Goal: Task Accomplishment & Management: Complete application form

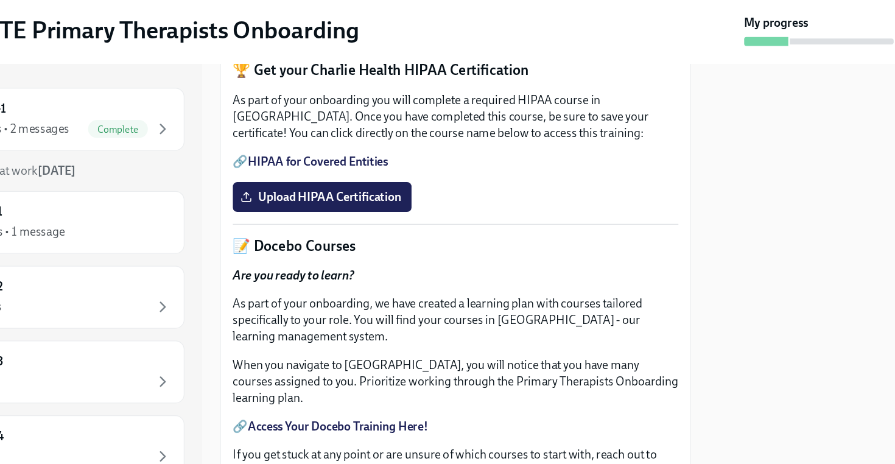
scroll to position [367, 0]
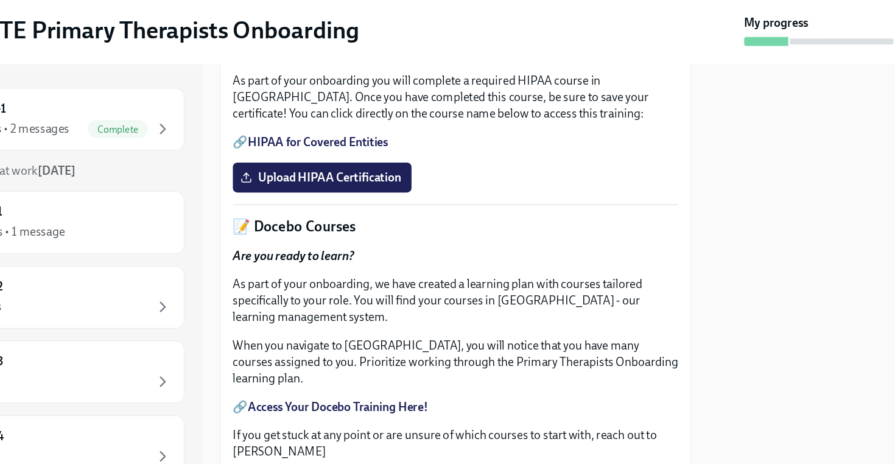
click at [382, 178] on link "HIPAA for Covered Entities" at bounding box center [347, 172] width 114 height 12
click at [340, 207] on span "Upload HIPAA Certification" at bounding box center [351, 201] width 128 height 12
click at [0, 0] on input "Upload HIPAA Certification" at bounding box center [0, 0] width 0 height 0
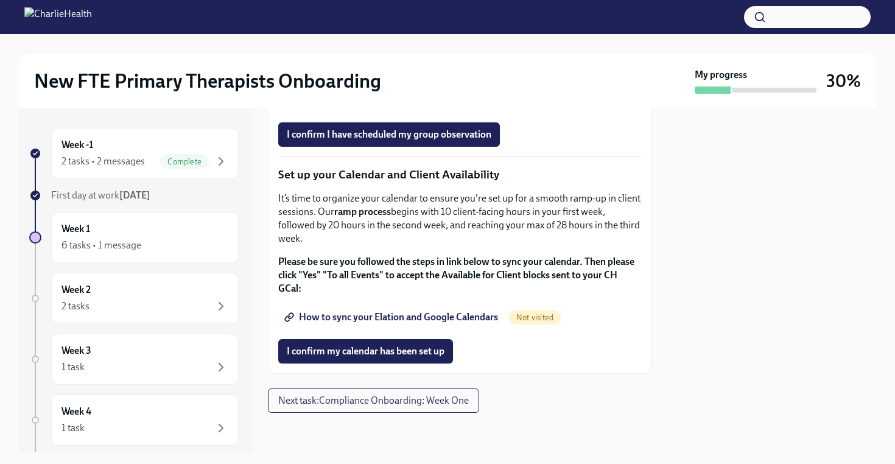
scroll to position [2031, 0]
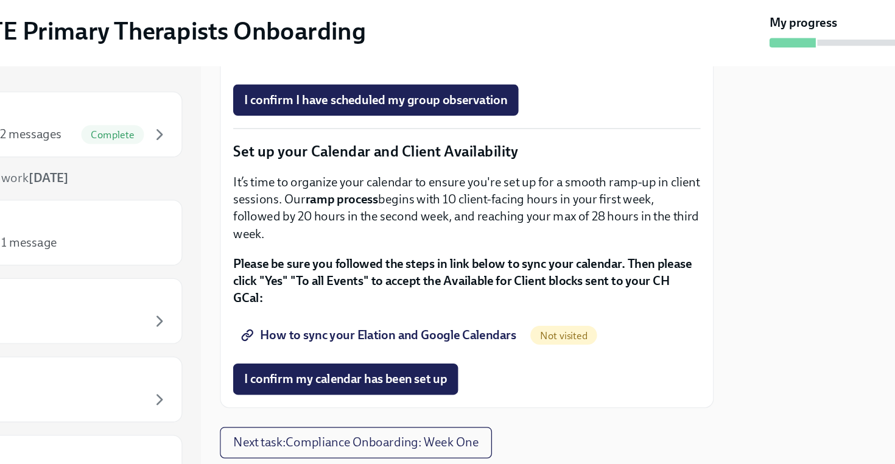
click at [469, 317] on span "How to sync your Elation and Google Calendars" at bounding box center [392, 317] width 211 height 12
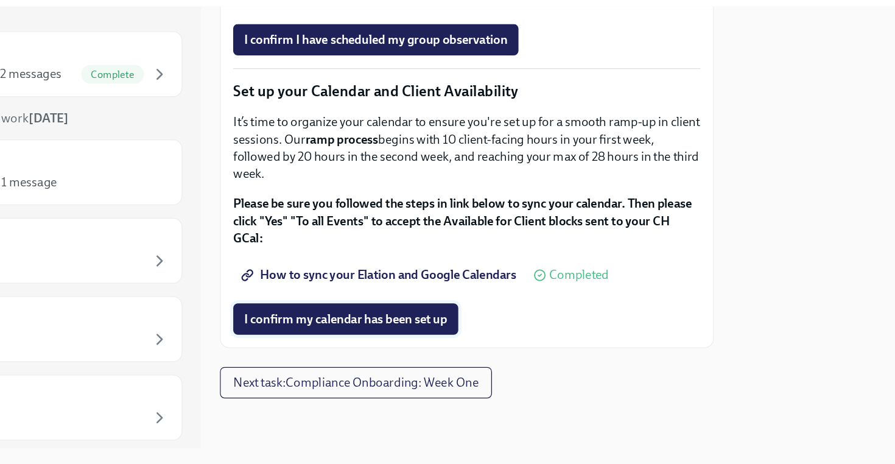
click at [401, 353] on span "I confirm my calendar has been set up" at bounding box center [366, 351] width 158 height 12
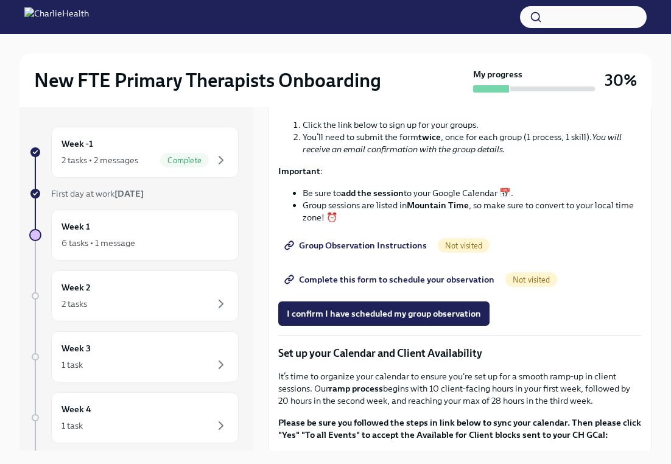
scroll to position [1582, 0]
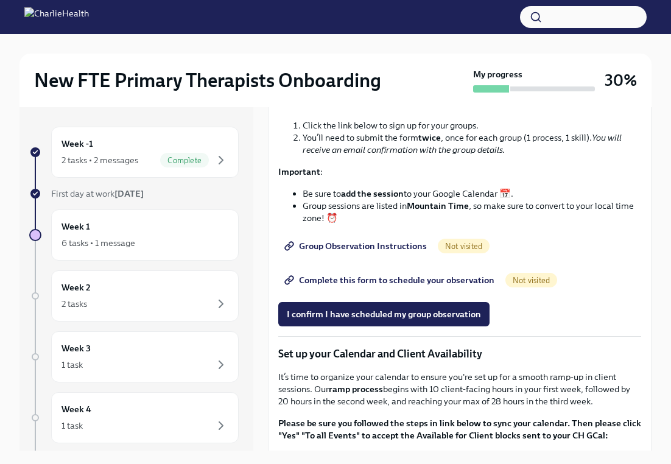
click at [392, 252] on span "Group Observation Instructions" at bounding box center [357, 246] width 140 height 12
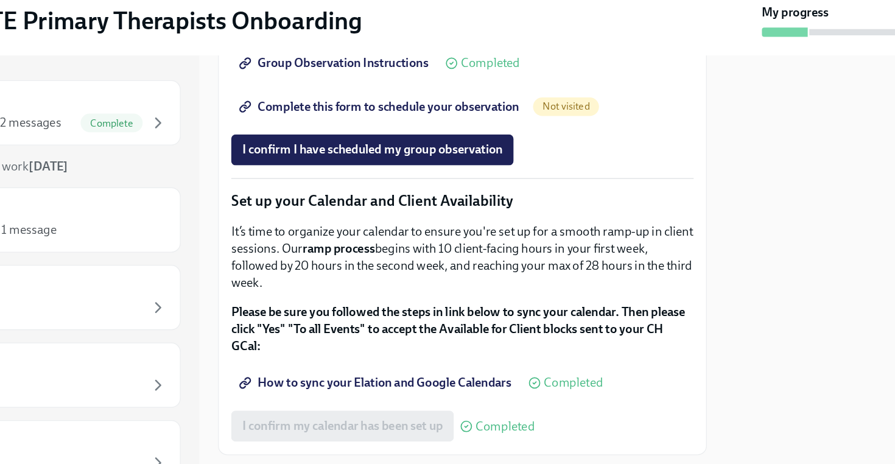
scroll to position [1889, 0]
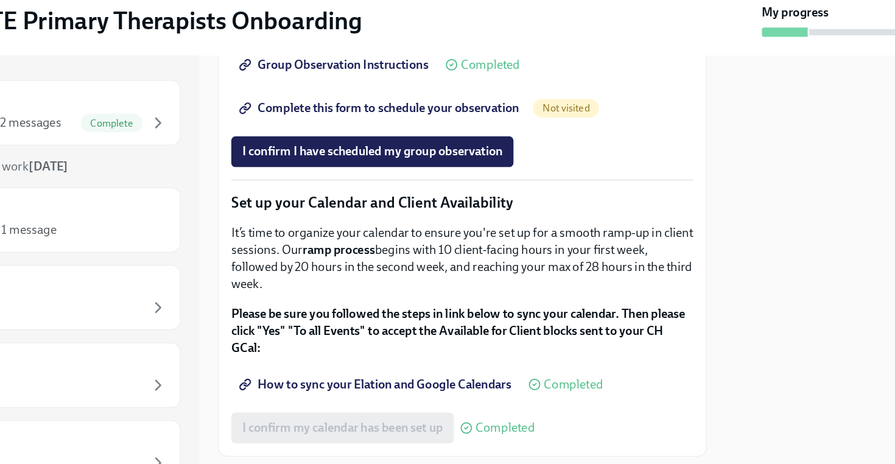
click at [444, 156] on span "Complete this form to schedule your observation" at bounding box center [395, 150] width 217 height 12
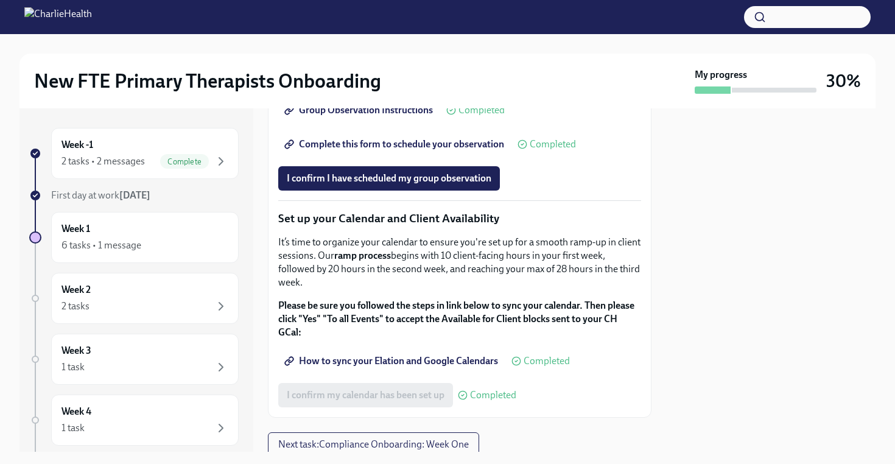
scroll to position [1896, 0]
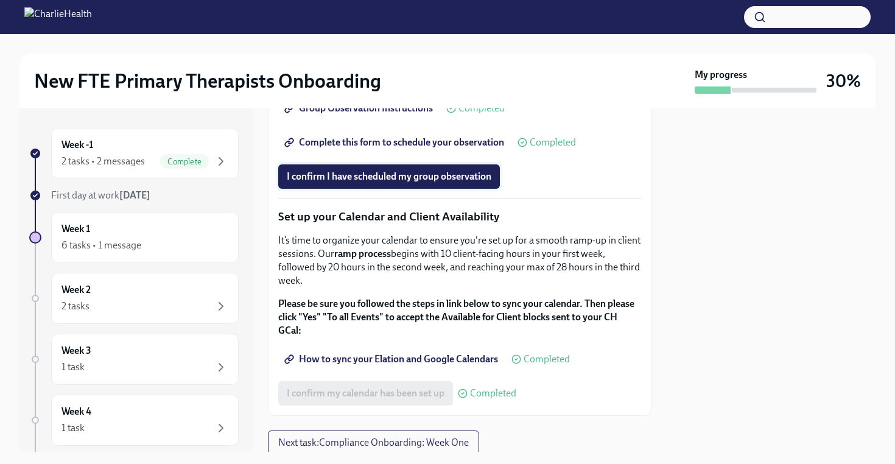
click at [463, 183] on span "I confirm I have scheduled my group observation" at bounding box center [389, 177] width 205 height 12
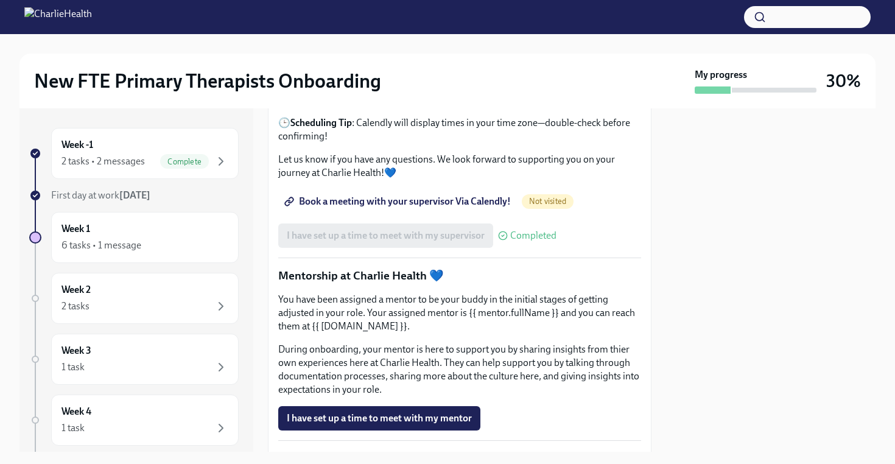
scroll to position [1225, 0]
click at [454, 206] on span "Book a meeting with your supervisor Via Calendly!" at bounding box center [399, 200] width 224 height 12
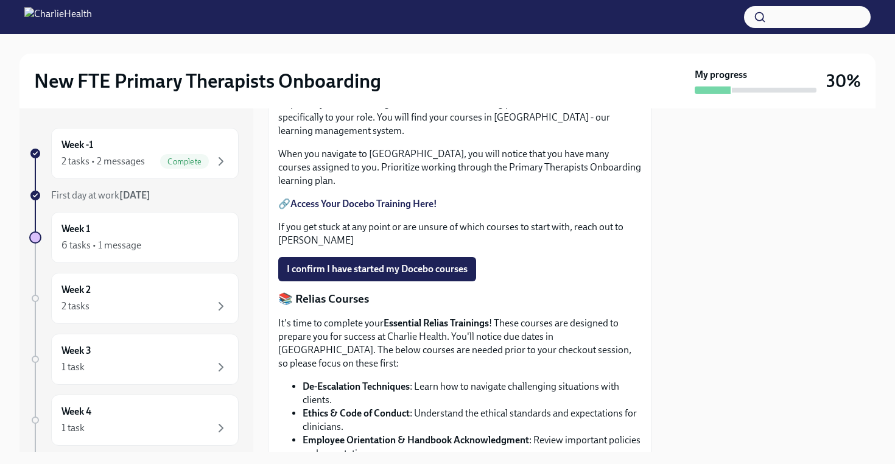
scroll to position [551, 0]
click at [139, 244] on div "6 tasks • 1 message" at bounding box center [102, 245] width 80 height 13
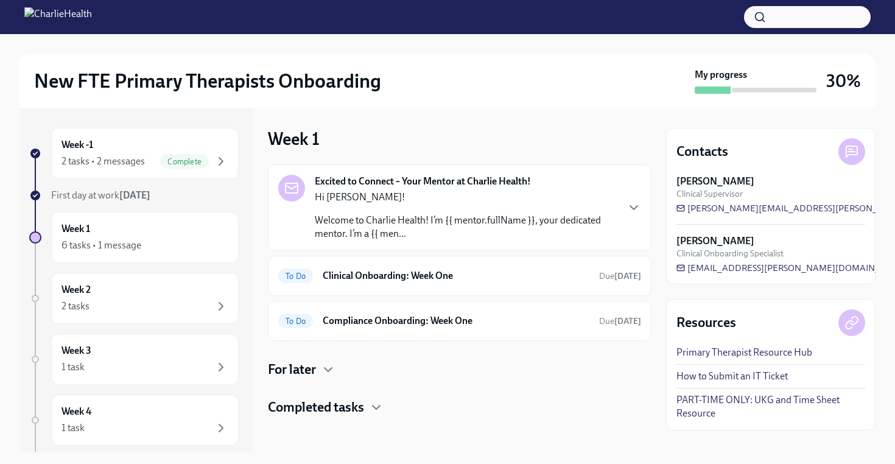
scroll to position [4, 0]
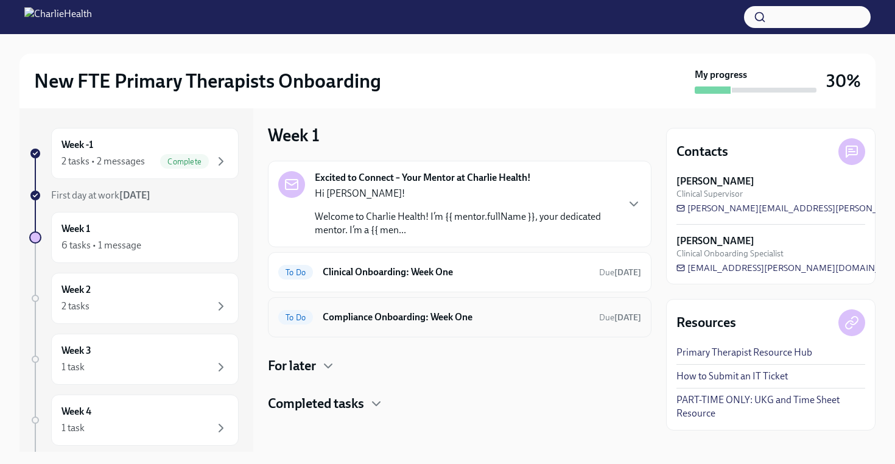
click at [475, 327] on div "To Do Compliance Onboarding: Week One Due [DATE]" at bounding box center [460, 317] width 384 height 40
click at [454, 318] on h6 "Compliance Onboarding: Week One" at bounding box center [456, 317] width 267 height 13
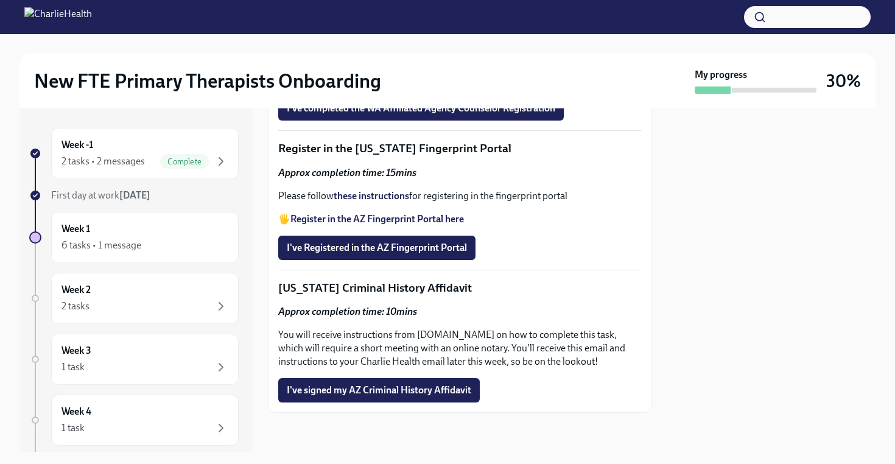
scroll to position [1703, 0]
click at [383, 317] on strong "Approx completion time: 10mins" at bounding box center [347, 312] width 139 height 12
click at [376, 202] on strong "these instructions" at bounding box center [372, 196] width 76 height 12
click at [409, 225] on strong "Register in the AZ Fingerprint Portal here" at bounding box center [377, 219] width 174 height 12
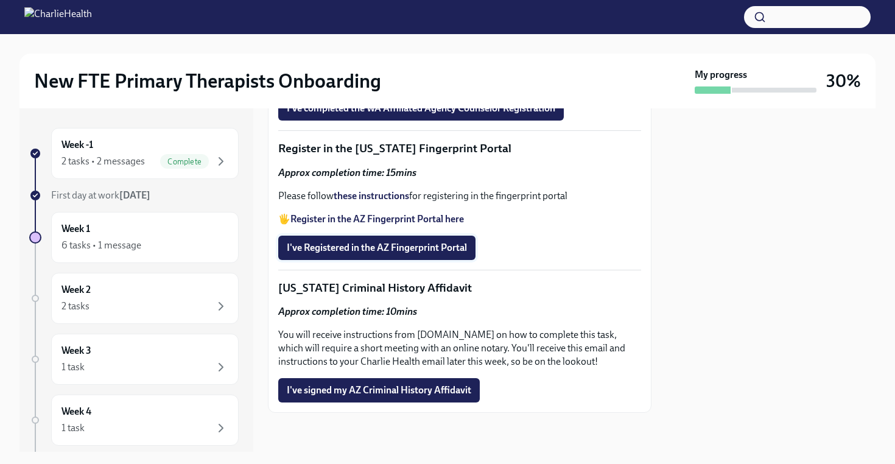
click at [389, 260] on button "I've Registered in the AZ Fingerprint Portal" at bounding box center [376, 248] width 197 height 24
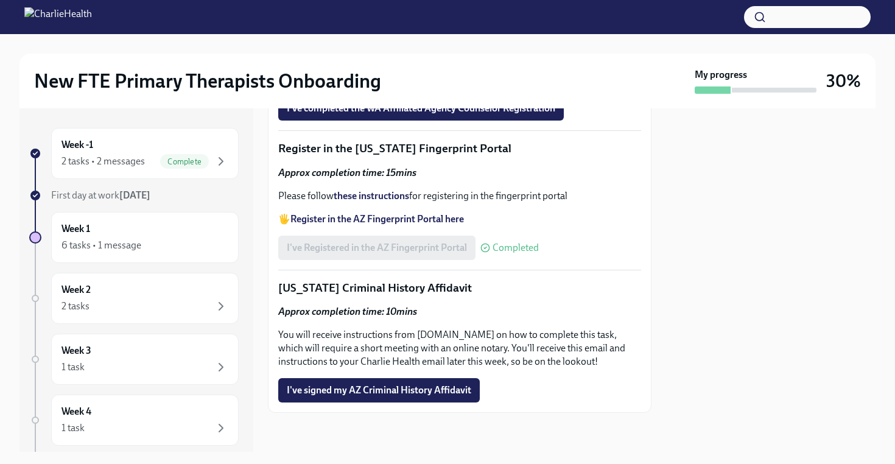
scroll to position [1745, 0]
click at [423, 395] on span "I've signed my AZ Criminal History Affidavit" at bounding box center [379, 390] width 185 height 12
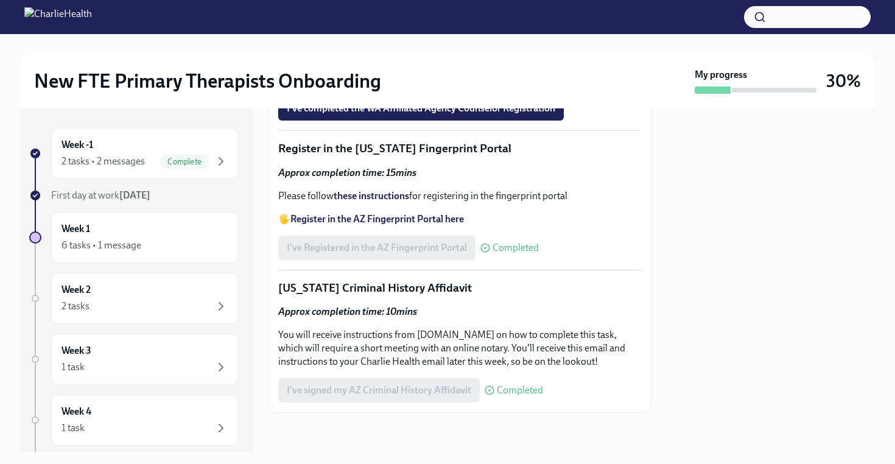
click at [406, 284] on p "[US_STATE] Criminal History Affidavit" at bounding box center [459, 288] width 363 height 16
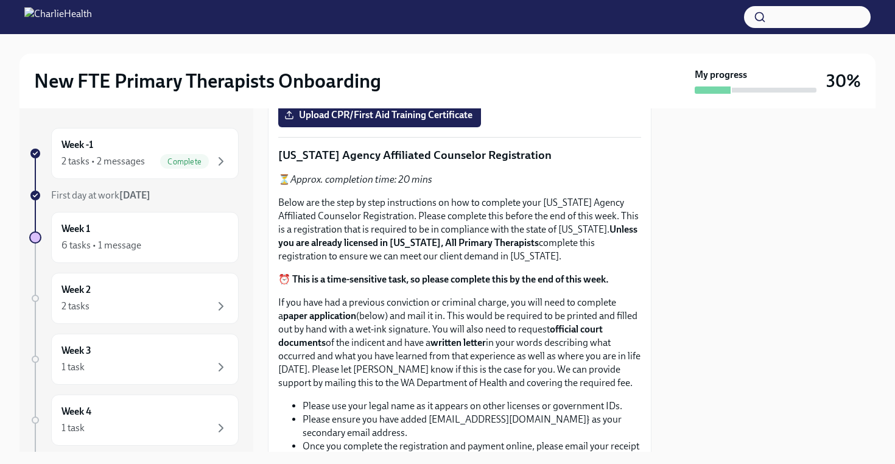
scroll to position [625, 0]
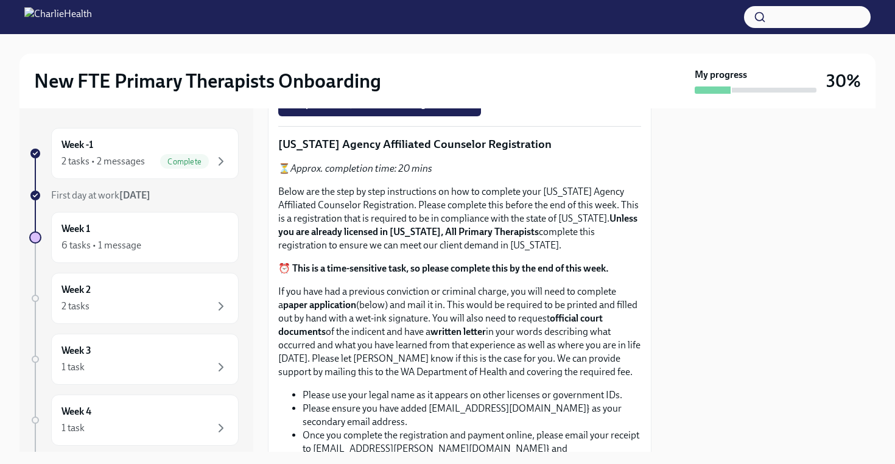
click at [405, 21] on strong "Access your CPR & First Aid training HERE" at bounding box center [379, 16] width 179 height 12
click at [399, 110] on span "Upload CPR/First Aid Training Certificate" at bounding box center [380, 104] width 186 height 12
click at [0, 0] on input "Upload CPR/First Aid Training Certificate" at bounding box center [0, 0] width 0 height 0
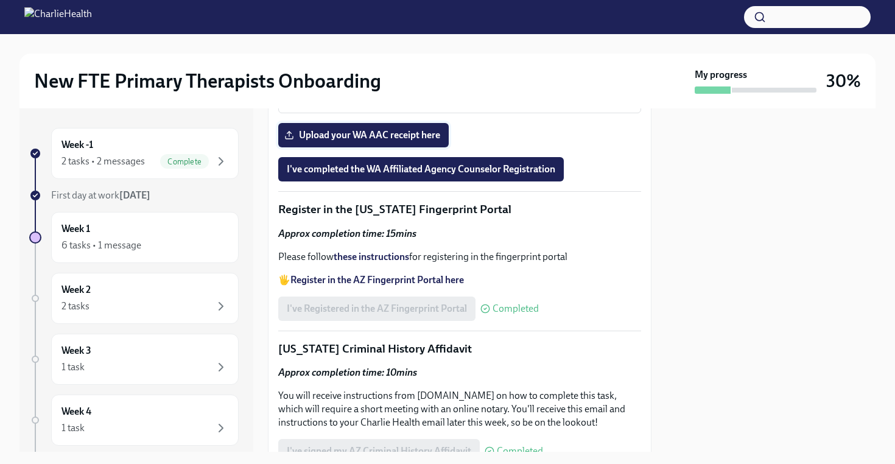
scroll to position [1435, 0]
click at [216, 238] on icon "button" at bounding box center [221, 245] width 15 height 15
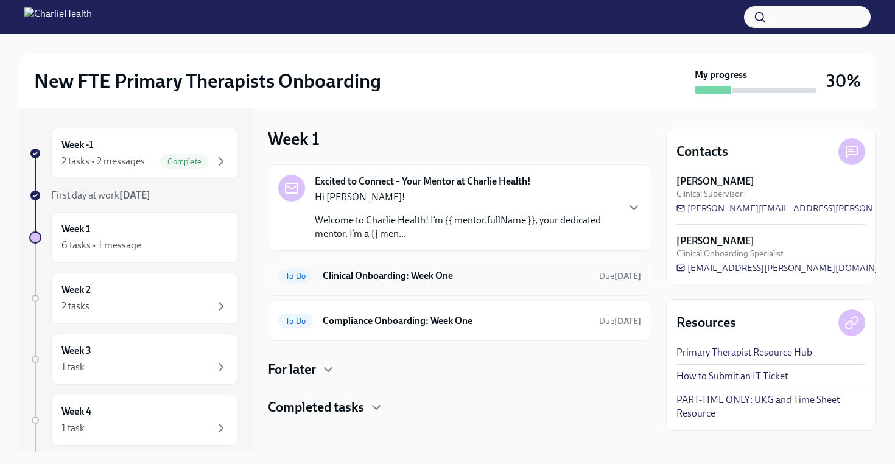
click at [483, 284] on div "To Do Clinical Onboarding: Week One Due [DATE]" at bounding box center [459, 275] width 363 height 19
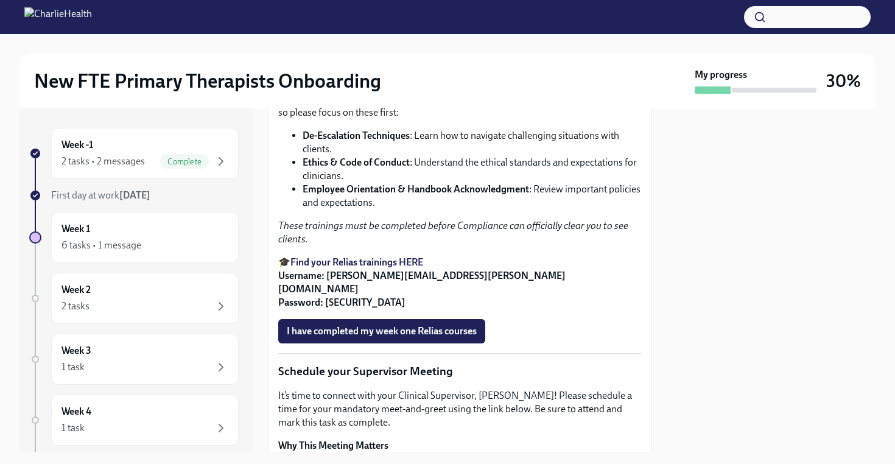
scroll to position [803, 0]
